Goal: Check status: Check status

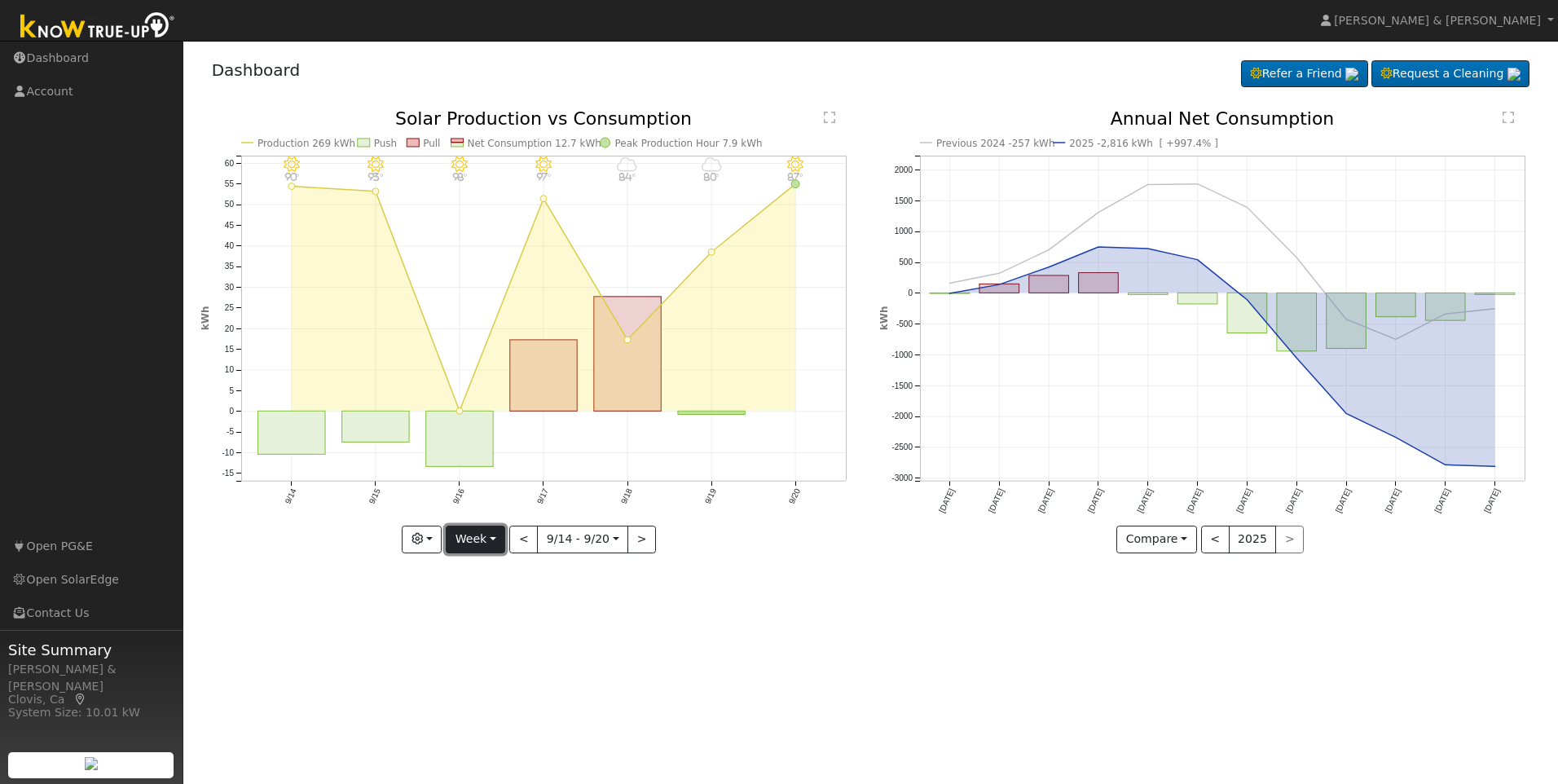
click at [494, 541] on button "Week" at bounding box center [475, 538] width 60 height 27
click at [513, 623] on link "Month" at bounding box center [503, 618] width 113 height 23
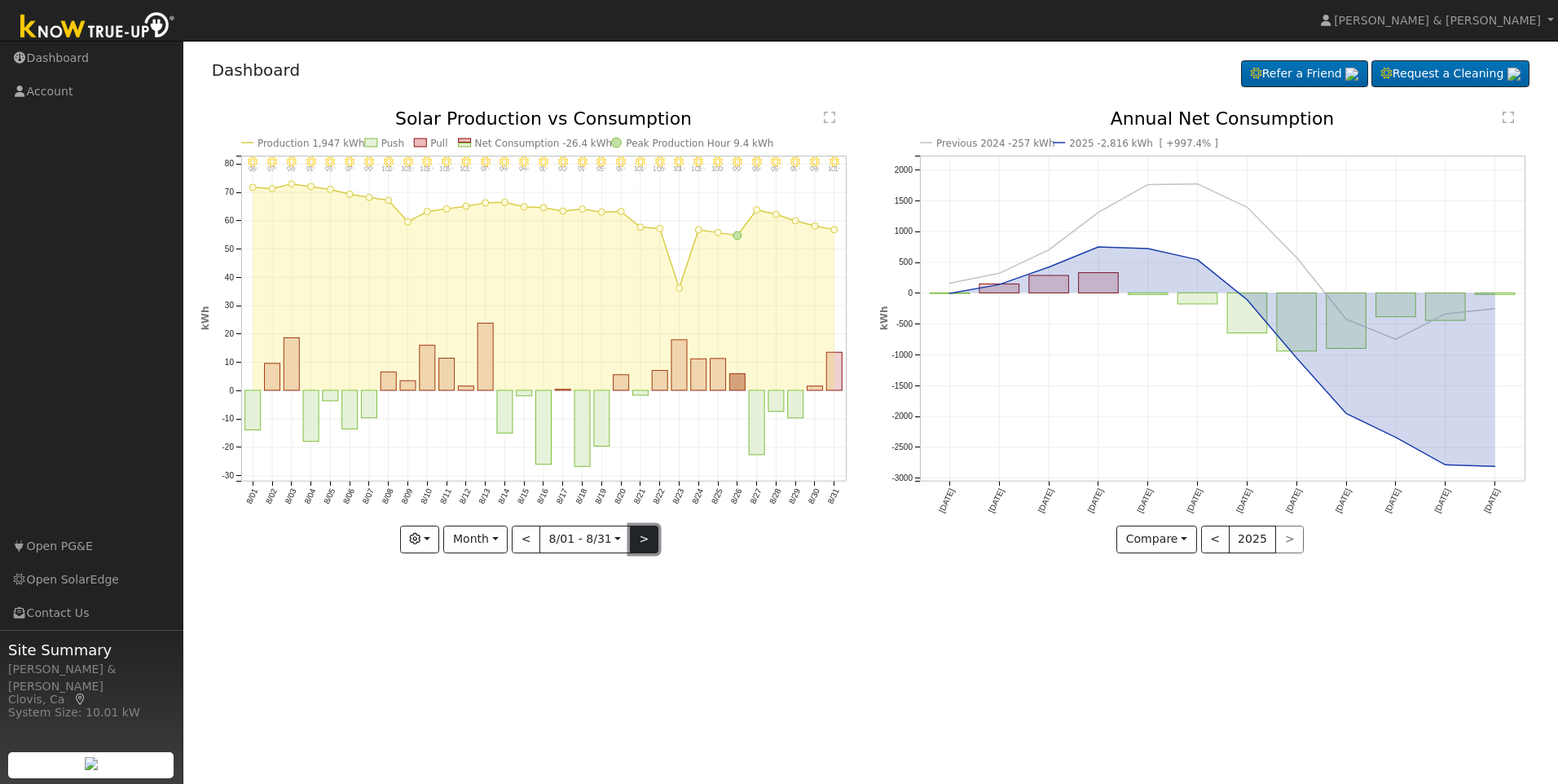
click at [650, 545] on button ">" at bounding box center [644, 538] width 28 height 27
type input "[DATE]"
